Goal: Check status: Check status

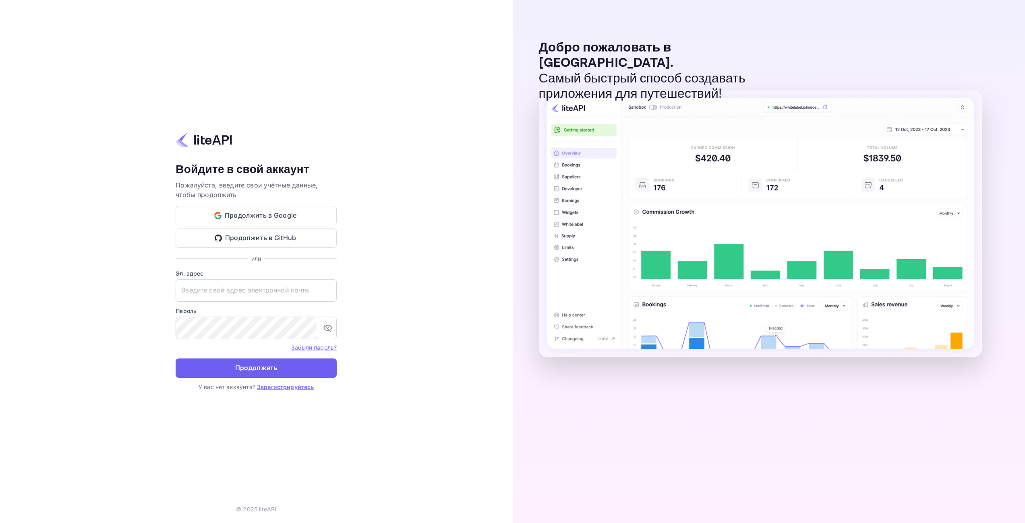
type input "adminpassword_support@yandex-team.ru"
click at [267, 360] on button "Продолжать" at bounding box center [256, 368] width 161 height 19
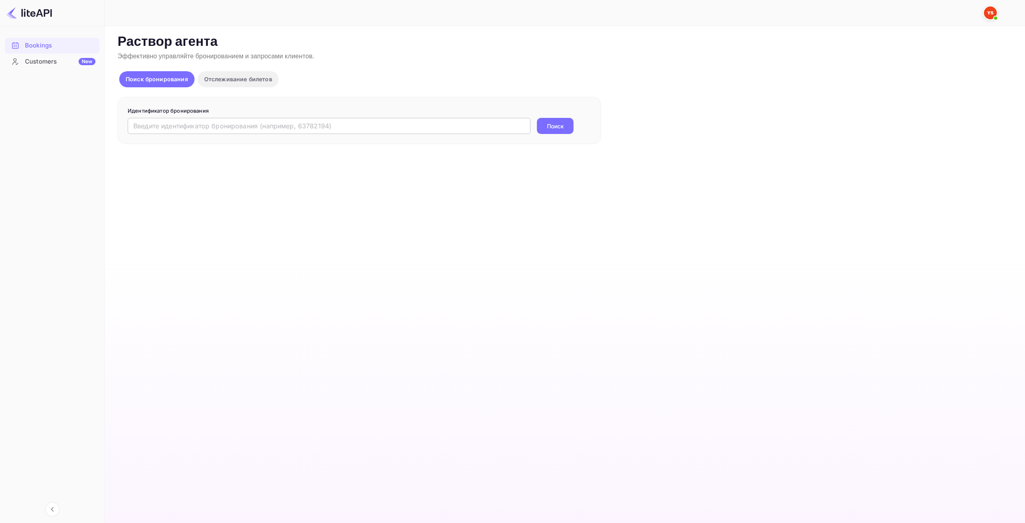
click at [299, 125] on input "text" at bounding box center [329, 126] width 403 height 16
paste input "9321916"
type input "9321916"
click at [557, 132] on button "Поиск" at bounding box center [555, 126] width 37 height 16
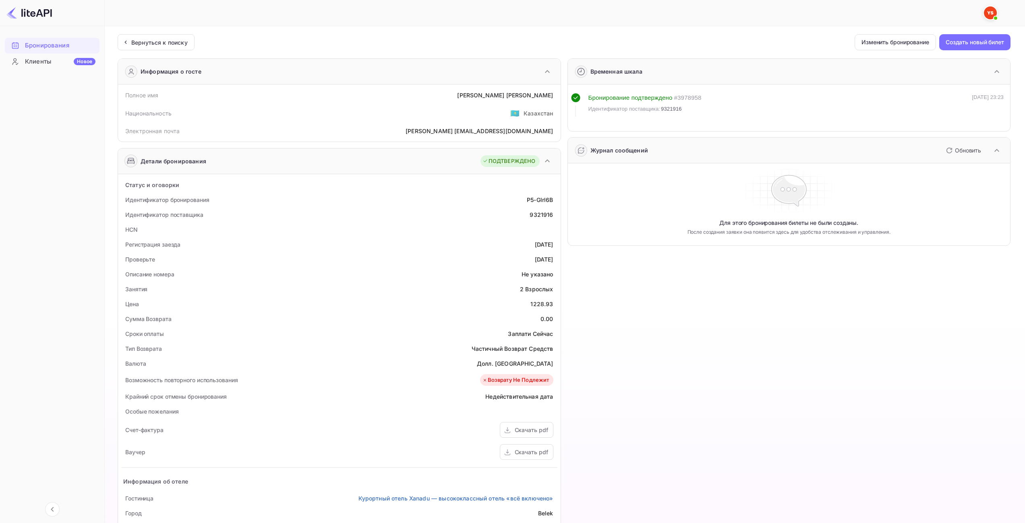
click at [544, 305] on div "1228.93" at bounding box center [541, 304] width 23 height 8
copy div "1228.93"
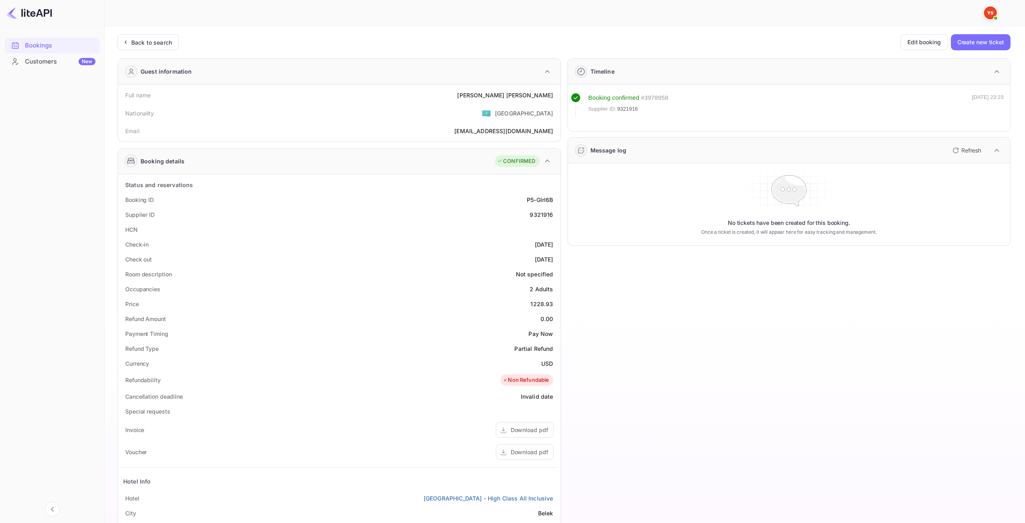
click at [549, 364] on ya-tr-span "USD" at bounding box center [547, 363] width 12 height 7
copy ya-tr-span "USD"
